Goal: Information Seeking & Learning: Learn about a topic

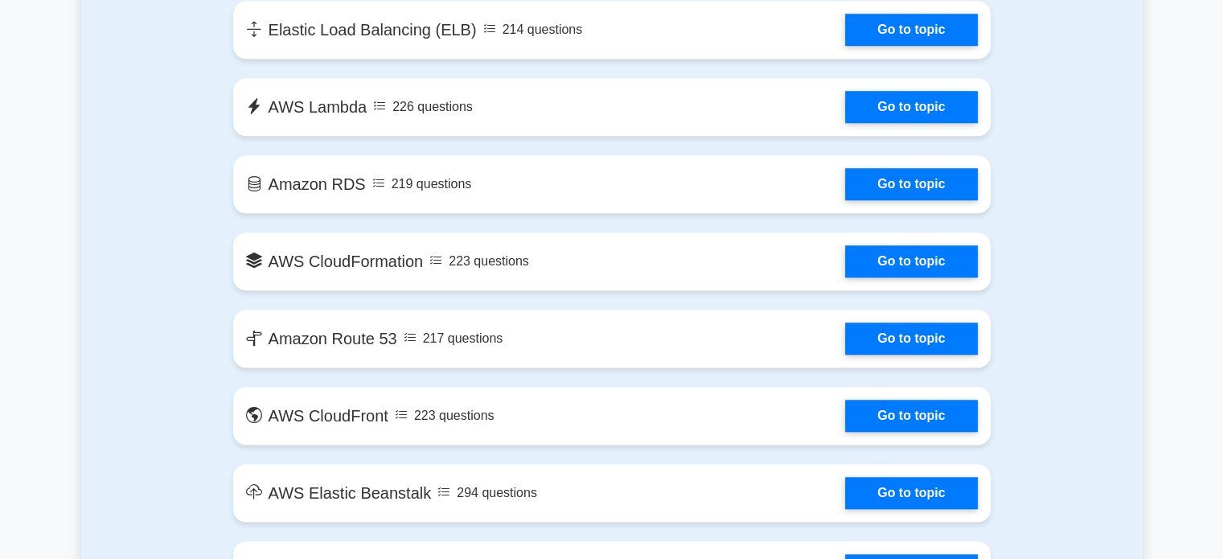
scroll to position [1299, 0]
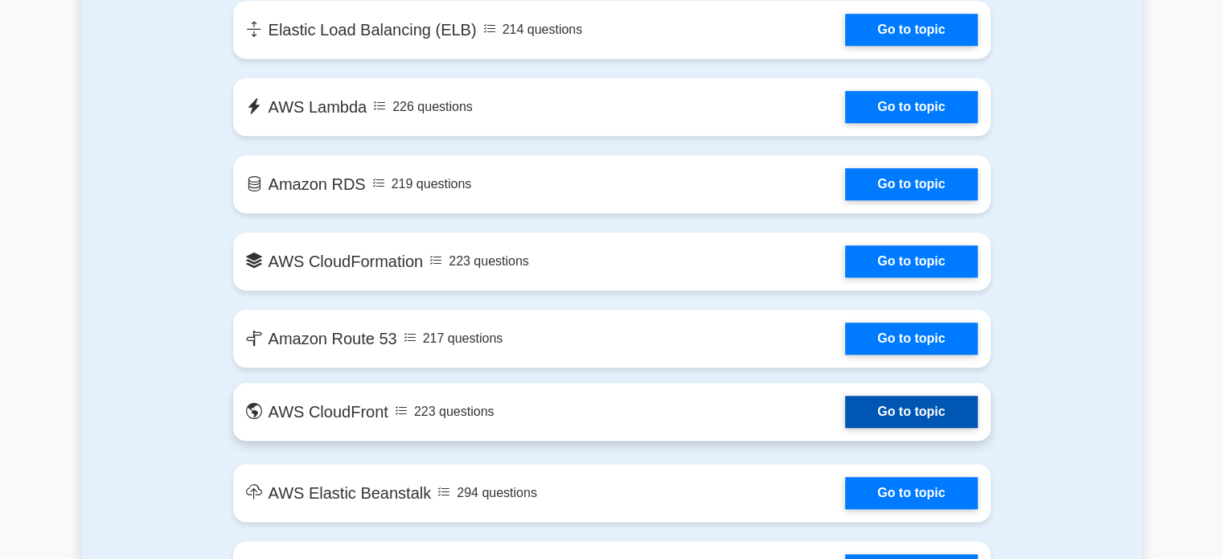
click at [908, 416] on link "Go to topic" at bounding box center [911, 411] width 132 height 32
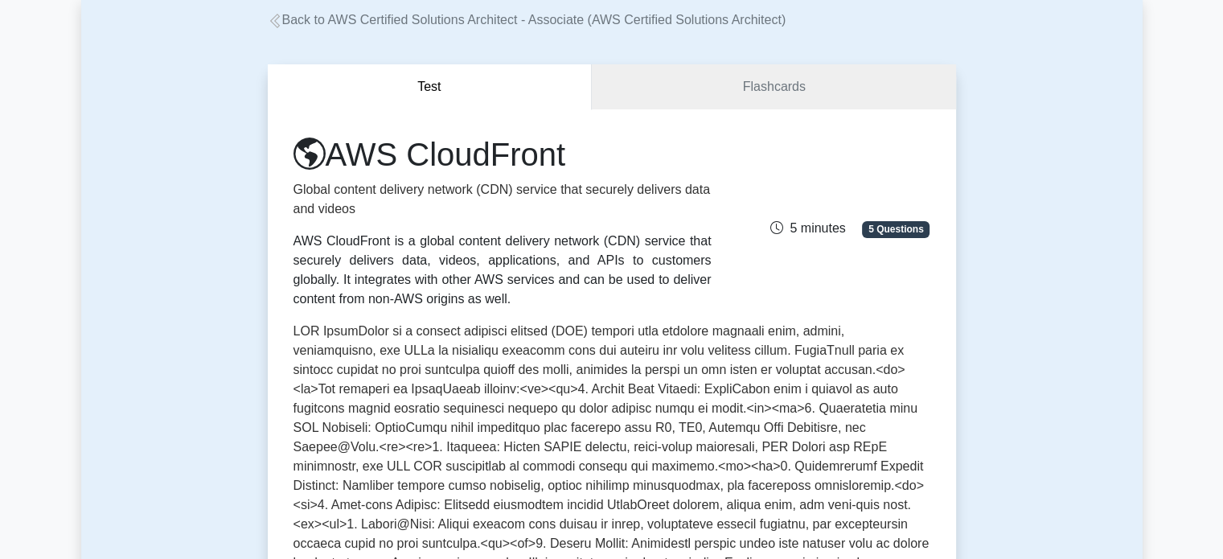
scroll to position [90, 0]
click at [797, 93] on link "Flashcards" at bounding box center [773, 90] width 363 height 46
